Goal: Information Seeking & Learning: Learn about a topic

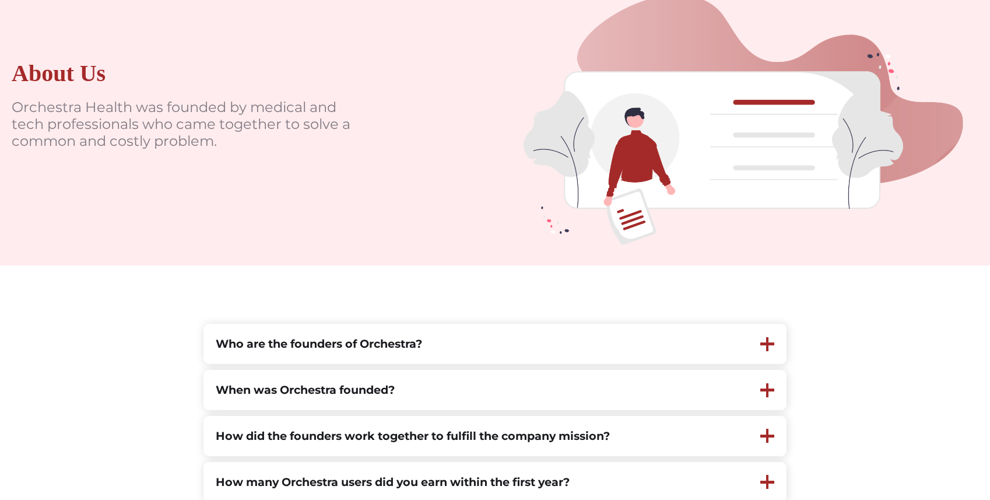
scroll to position [289, 0]
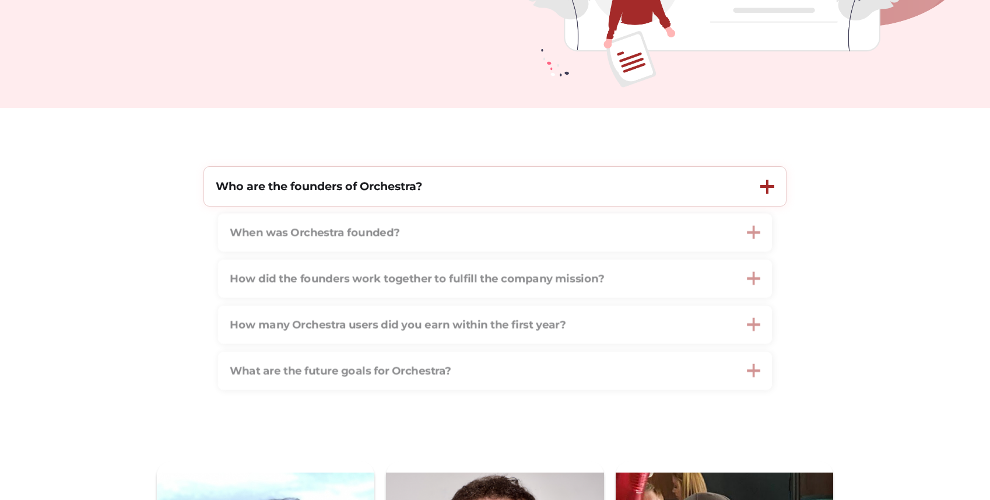
click at [398, 190] on strong "Who are the founders of Orchestra?" at bounding box center [319, 186] width 206 height 14
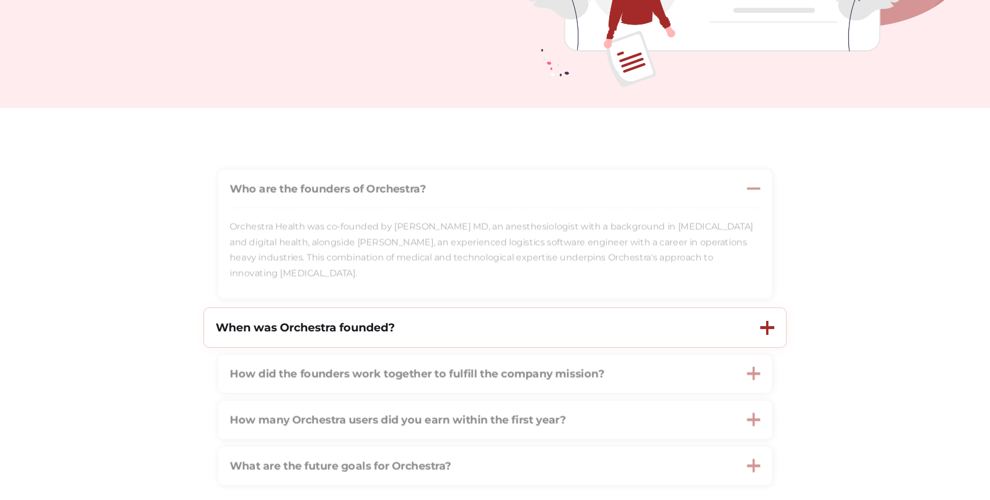
click at [479, 326] on div "When was Orchestra founded?" at bounding box center [476, 327] width 544 height 39
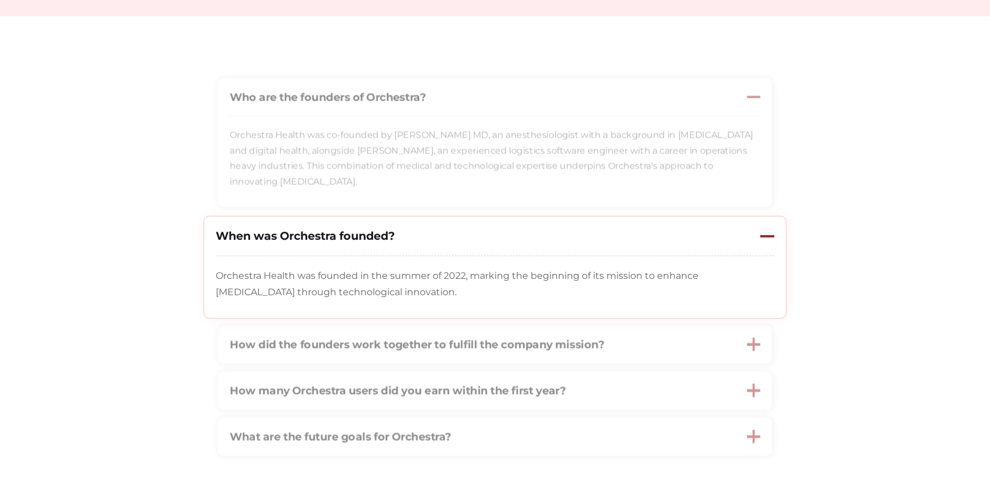
scroll to position [394, 0]
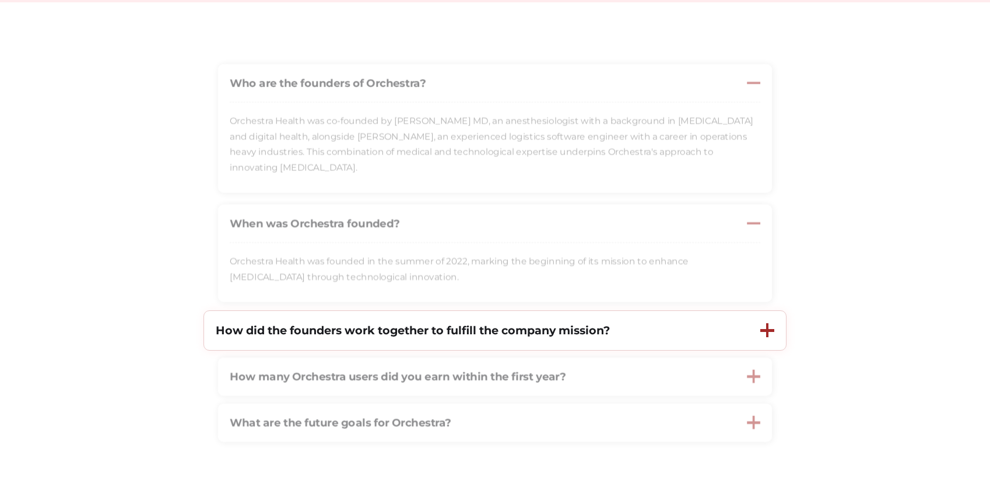
click at [475, 332] on strong "How did the founders work together to fulfill the company mission?" at bounding box center [413, 330] width 394 height 14
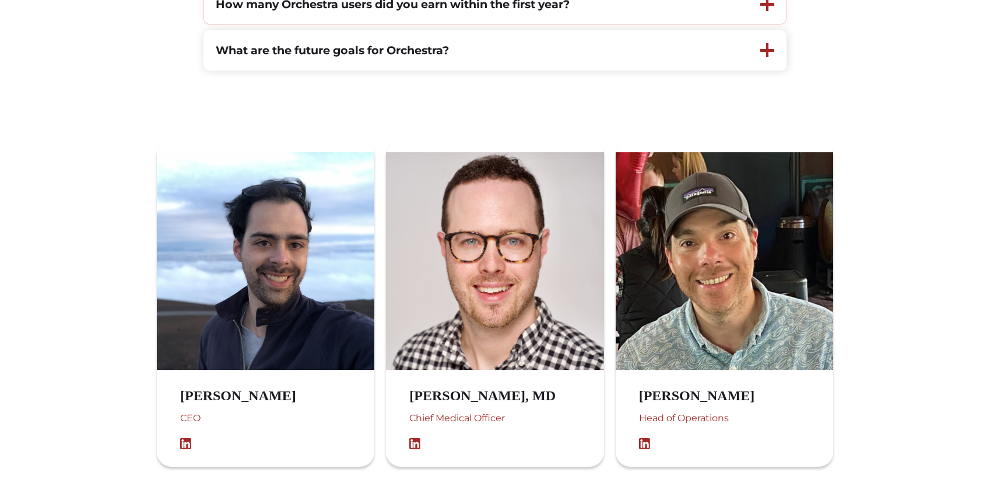
scroll to position [824, 0]
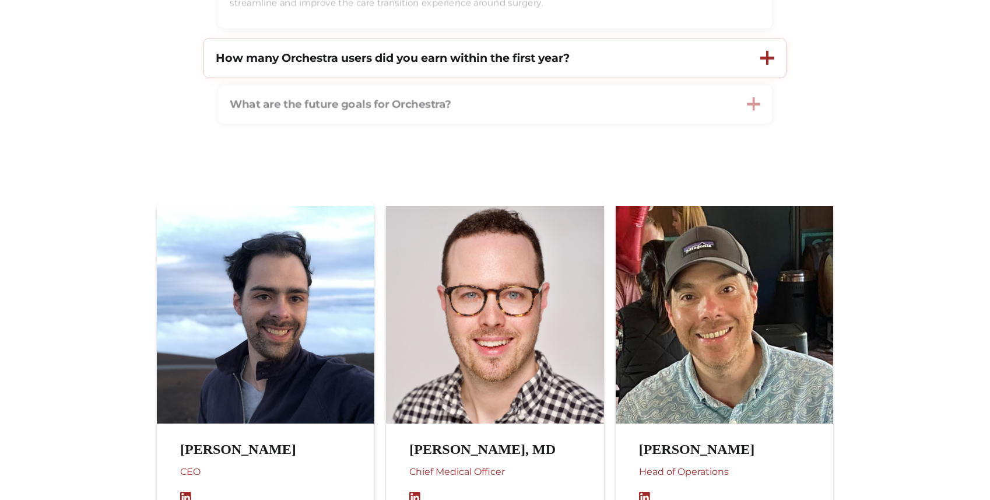
click at [645, 58] on div "How many Orchestra users did you earn within the first year?" at bounding box center [476, 57] width 544 height 39
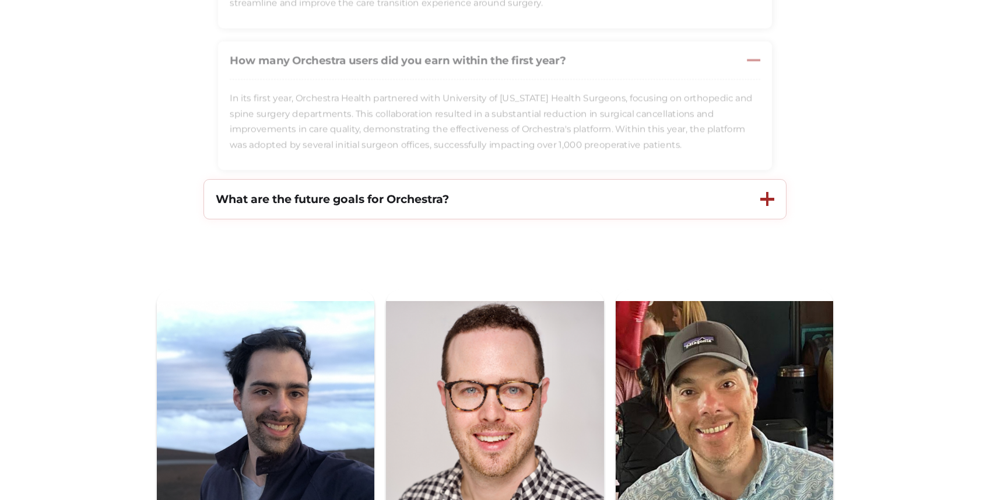
click at [500, 198] on div "What are the future goals for Orchestra?" at bounding box center [476, 199] width 544 height 39
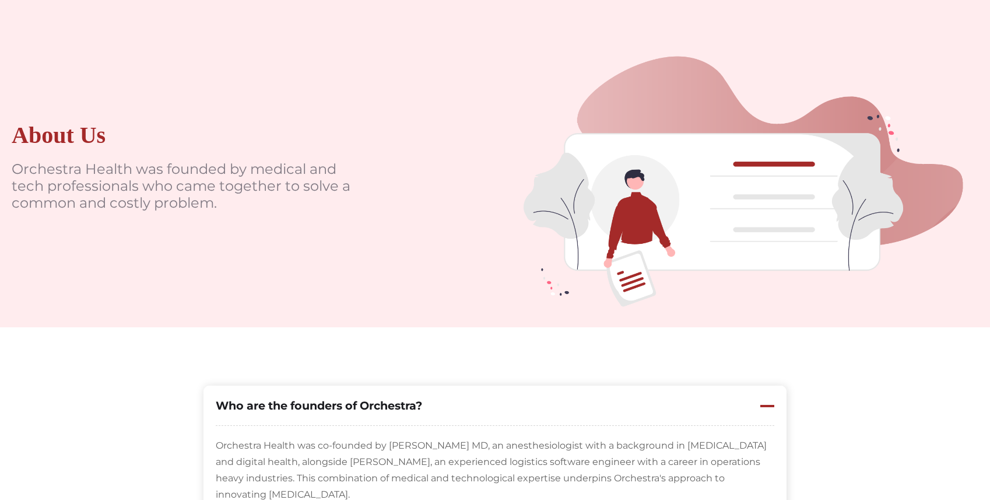
scroll to position [0, 0]
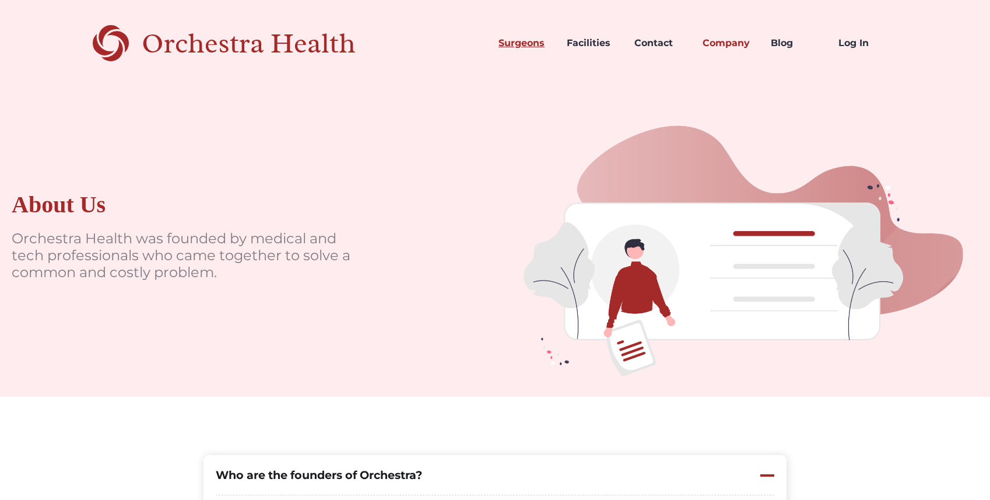
click at [514, 48] on link "Surgeons" at bounding box center [523, 43] width 68 height 40
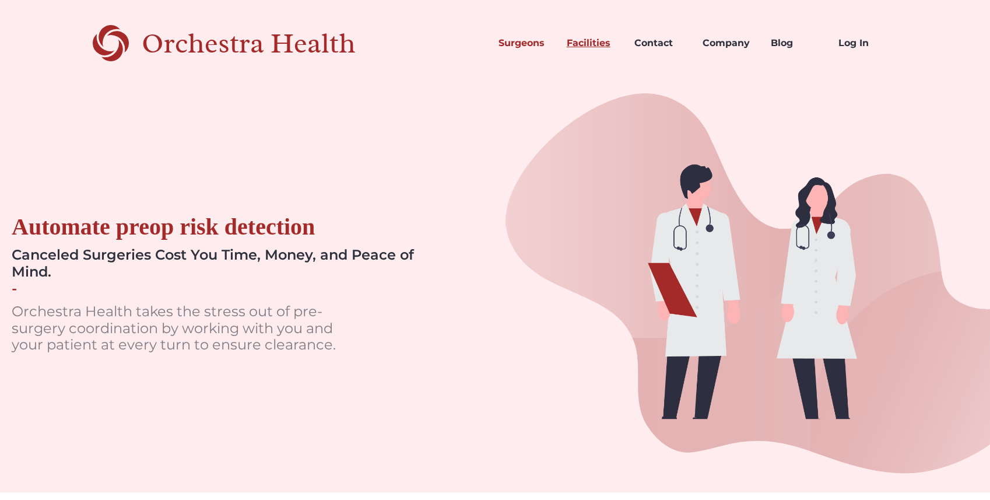
click at [576, 45] on link "Facilities" at bounding box center [591, 43] width 68 height 40
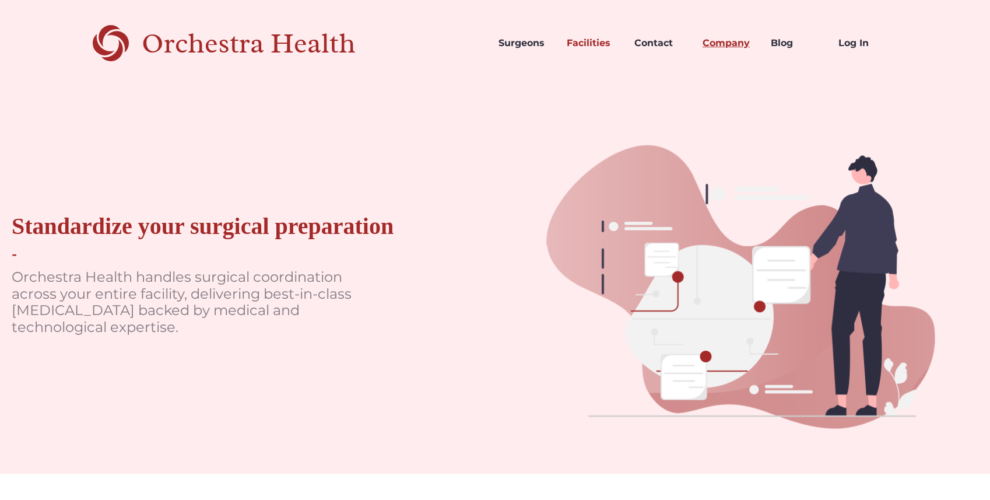
click at [727, 46] on link "Company" at bounding box center [727, 43] width 68 height 40
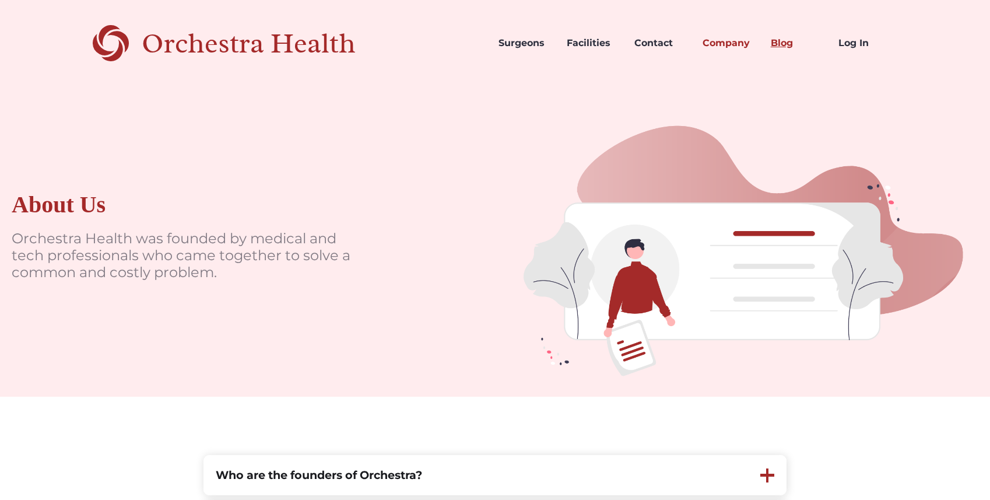
click at [779, 40] on link "Blog" at bounding box center [795, 43] width 68 height 40
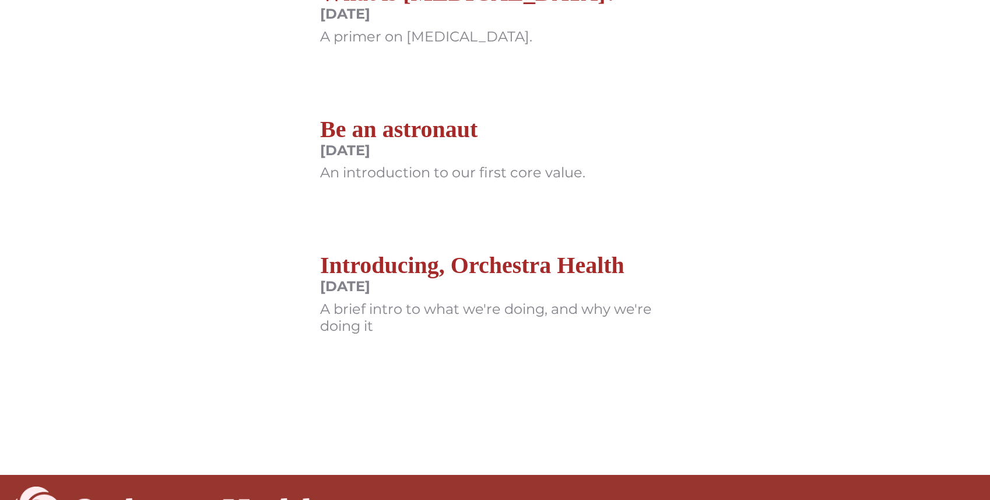
scroll to position [178, 0]
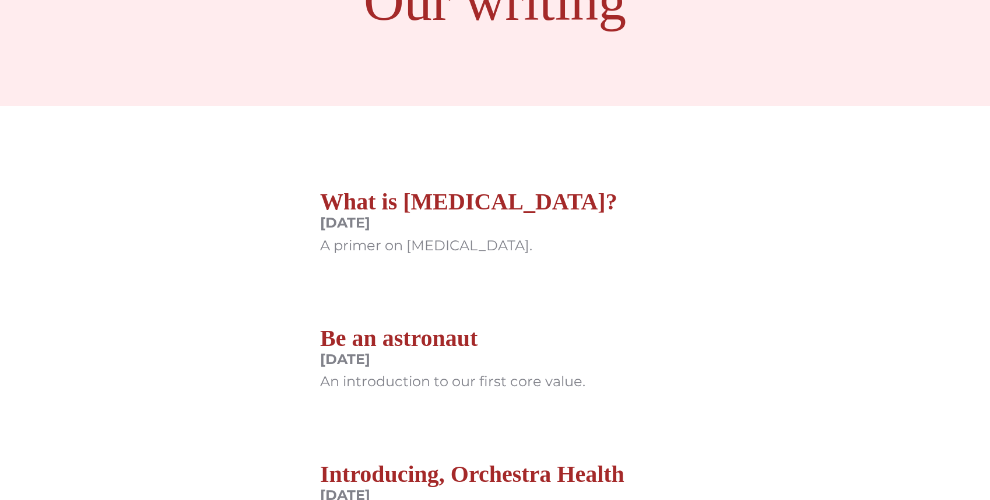
click at [455, 336] on h2 "Be an astronaut" at bounding box center [452, 338] width 265 height 28
